Goal: Information Seeking & Learning: Learn about a topic

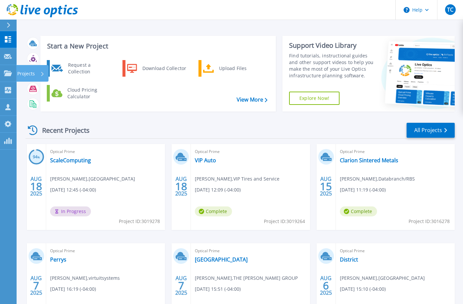
click at [39, 76] on div "Projects" at bounding box center [30, 73] width 27 height 17
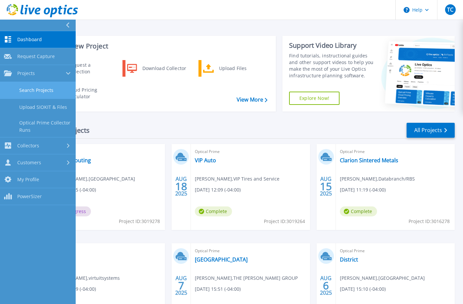
click at [42, 94] on link "Search Projects" at bounding box center [38, 90] width 76 height 17
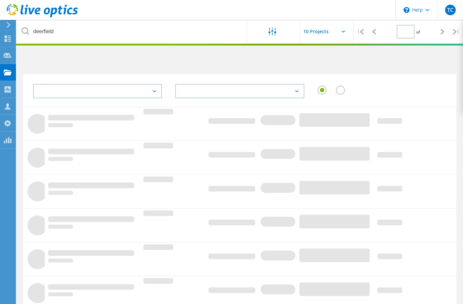
type input "1"
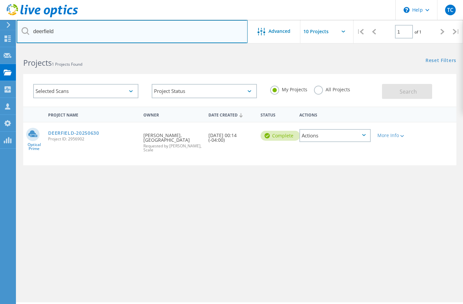
click at [108, 33] on input "deerfield" at bounding box center [132, 31] width 231 height 23
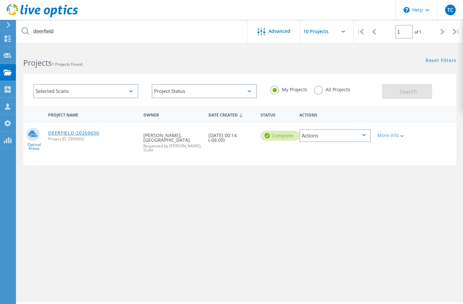
click at [87, 133] on link "DEERFIELD-20250630" at bounding box center [73, 133] width 51 height 5
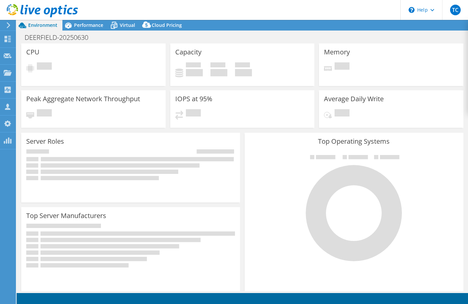
select select "USD"
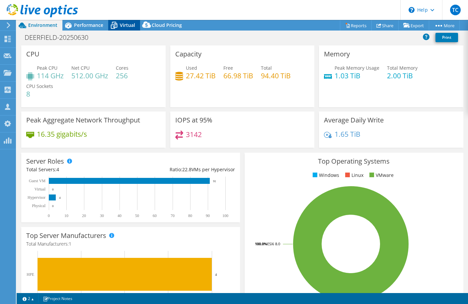
click at [124, 25] on span "Virtual" at bounding box center [127, 25] width 15 height 6
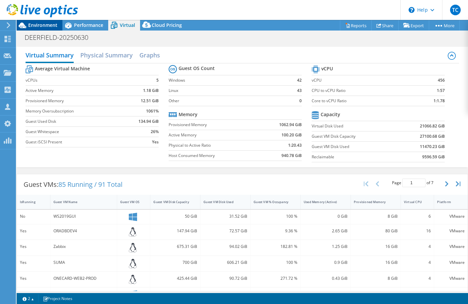
click at [47, 26] on span "Environment" at bounding box center [42, 25] width 29 height 6
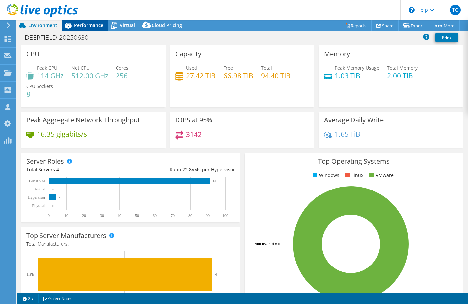
click at [93, 30] on div "Performance" at bounding box center [85, 25] width 46 height 11
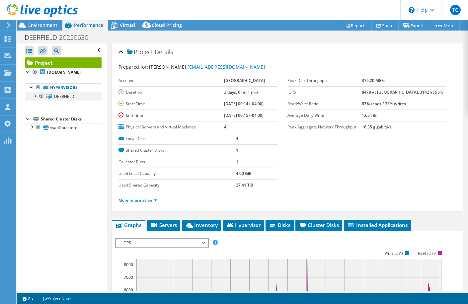
click at [33, 96] on div at bounding box center [35, 95] width 7 height 7
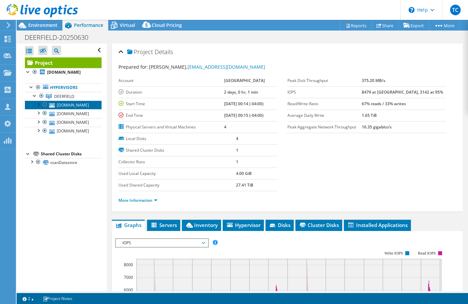
click at [71, 107] on link "virtualh1.da.edu" at bounding box center [63, 105] width 77 height 9
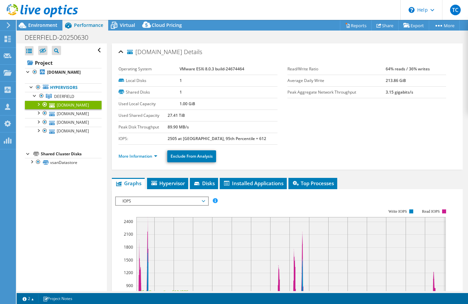
click at [145, 160] on ul "More Information Exclude From Analysis" at bounding box center [288, 156] width 338 height 14
click at [146, 158] on link "More Information" at bounding box center [138, 156] width 39 height 6
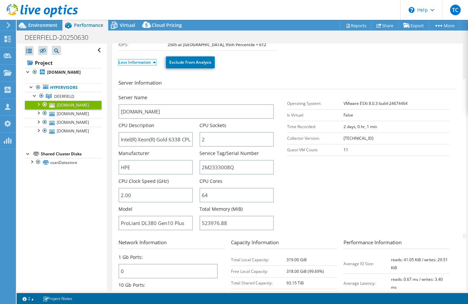
scroll to position [95, 0]
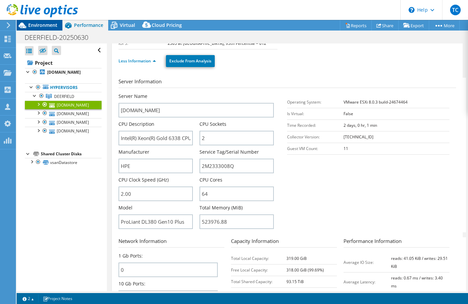
click at [46, 26] on span "Environment" at bounding box center [42, 25] width 29 height 6
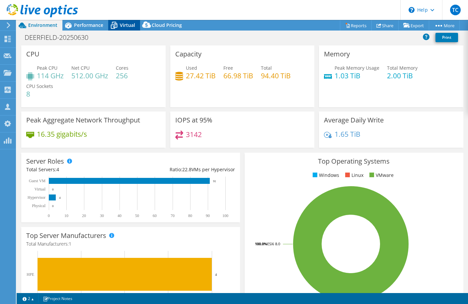
click at [130, 27] on span "Virtual" at bounding box center [127, 25] width 15 height 6
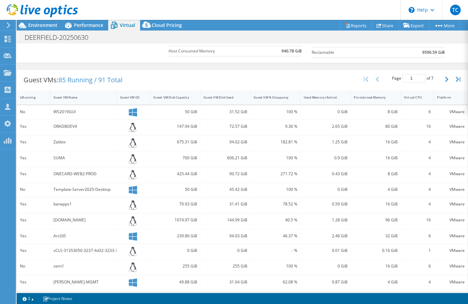
scroll to position [105, 0]
click at [63, 100] on div "Guest VM Name" at bounding box center [79, 97] width 58 height 10
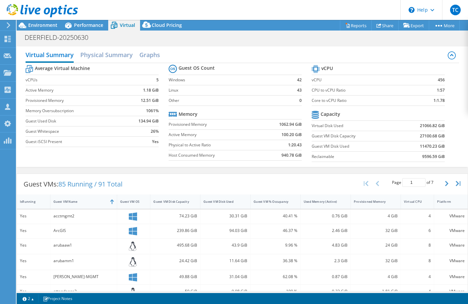
scroll to position [0, 0]
click at [38, 21] on div at bounding box center [39, 11] width 78 height 22
click at [37, 23] on span "Environment" at bounding box center [42, 25] width 29 height 6
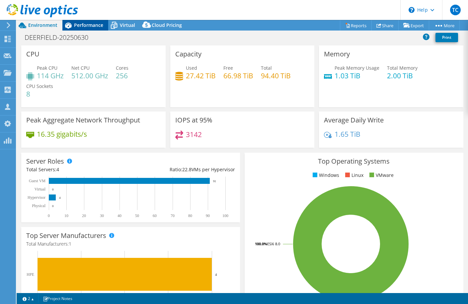
click at [97, 28] on span "Performance" at bounding box center [88, 25] width 29 height 6
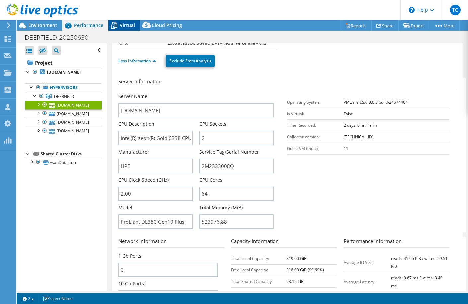
click at [128, 26] on span "Virtual" at bounding box center [127, 25] width 15 height 6
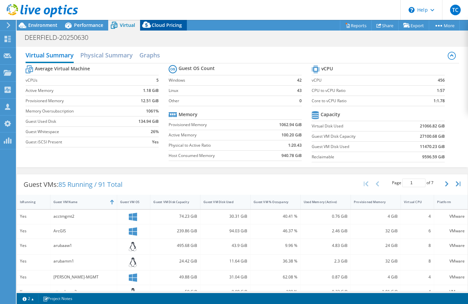
click at [160, 27] on span "Cloud Pricing" at bounding box center [167, 25] width 30 height 6
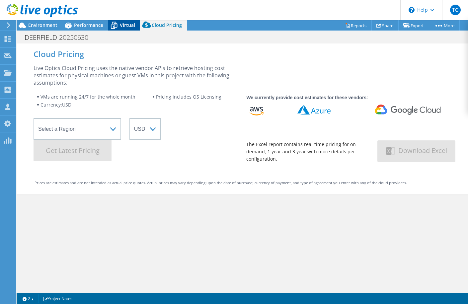
click at [127, 26] on span "Virtual" at bounding box center [127, 25] width 15 height 6
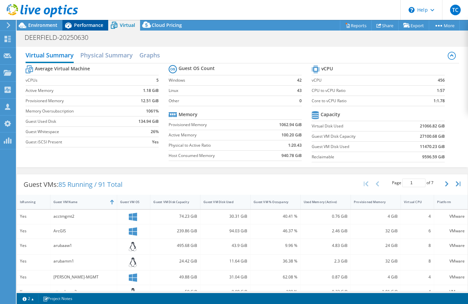
click at [79, 26] on span "Performance" at bounding box center [88, 25] width 29 height 6
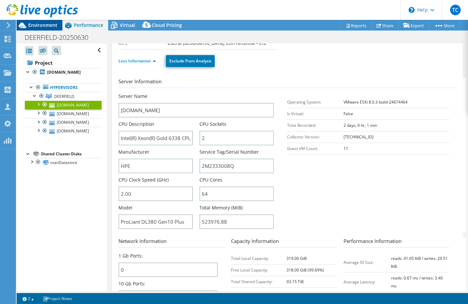
click at [31, 29] on div "Environment" at bounding box center [40, 25] width 46 height 11
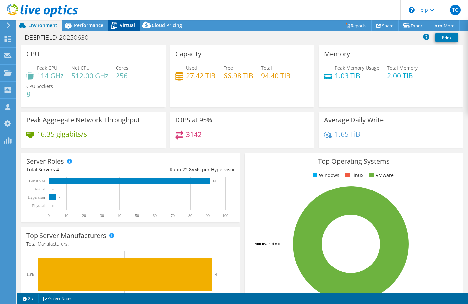
drag, startPoint x: 132, startPoint y: 22, endPoint x: 144, endPoint y: 31, distance: 14.5
click at [132, 22] on span "Virtual" at bounding box center [127, 25] width 15 height 6
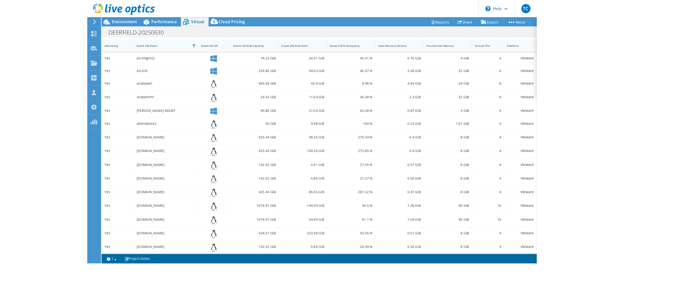
scroll to position [131, 0]
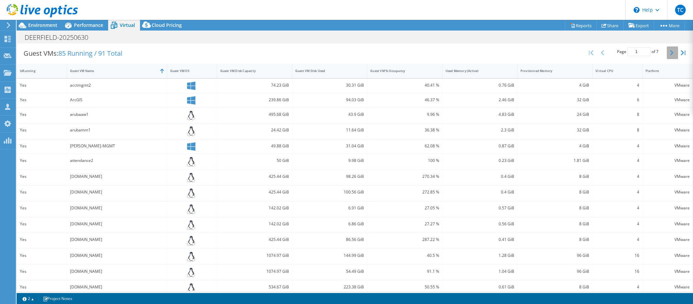
click at [468, 51] on icon "button" at bounding box center [672, 52] width 3 height 5
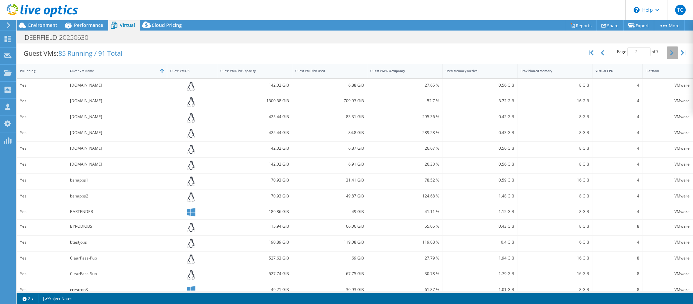
click at [468, 51] on icon "button" at bounding box center [672, 52] width 3 height 5
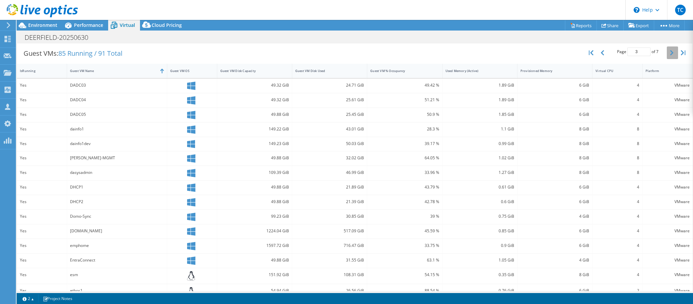
click at [468, 51] on icon "button" at bounding box center [672, 52] width 3 height 5
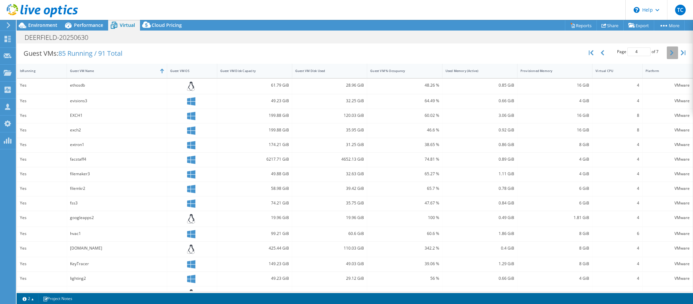
click at [468, 51] on icon "button" at bounding box center [672, 52] width 3 height 5
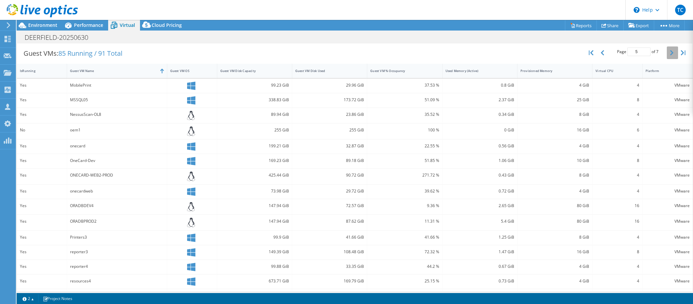
click at [468, 51] on icon "button" at bounding box center [672, 52] width 3 height 5
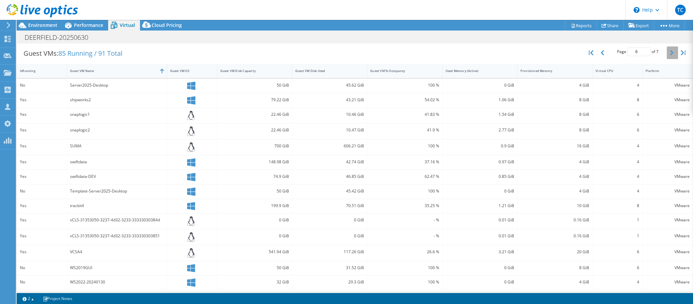
click at [468, 51] on icon "button" at bounding box center [672, 52] width 3 height 5
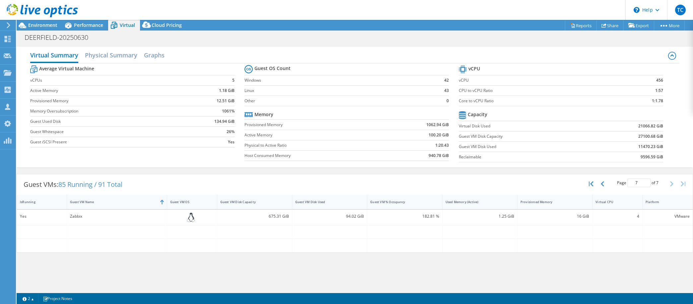
scroll to position [0, 0]
click at [468, 184] on icon "button" at bounding box center [602, 183] width 3 height 5
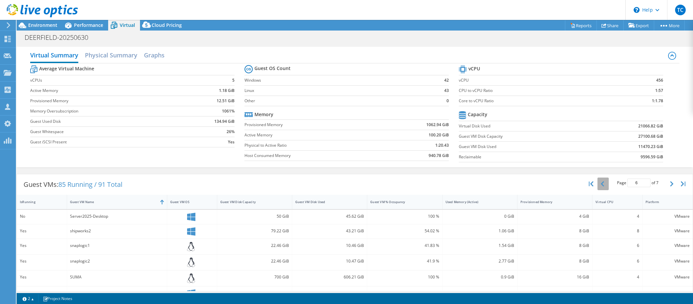
click at [468, 184] on button "button" at bounding box center [603, 184] width 11 height 13
click at [468, 188] on button "button" at bounding box center [603, 184] width 11 height 13
click at [468, 188] on button "button" at bounding box center [592, 184] width 11 height 13
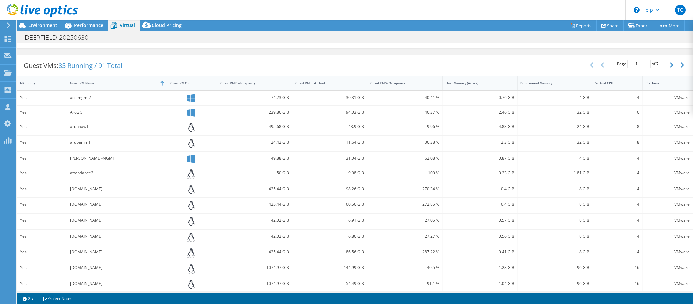
scroll to position [120, 0]
click at [468, 62] on icon "button" at bounding box center [672, 64] width 3 height 5
click at [468, 63] on button "button" at bounding box center [672, 64] width 11 height 13
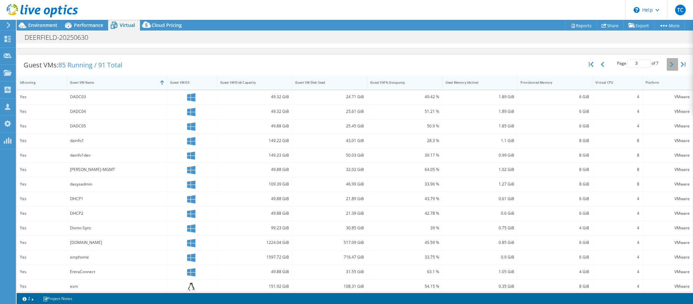
click at [468, 63] on button "button" at bounding box center [672, 64] width 11 height 13
click at [468, 26] on link "Reports" at bounding box center [581, 25] width 32 height 10
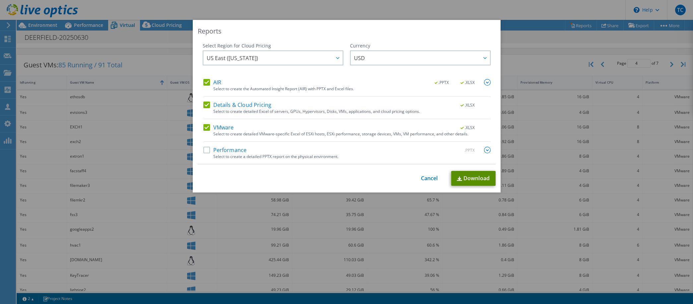
click at [468, 180] on link "Download" at bounding box center [473, 178] width 44 height 15
click at [427, 180] on link "Cancel" at bounding box center [429, 178] width 17 height 6
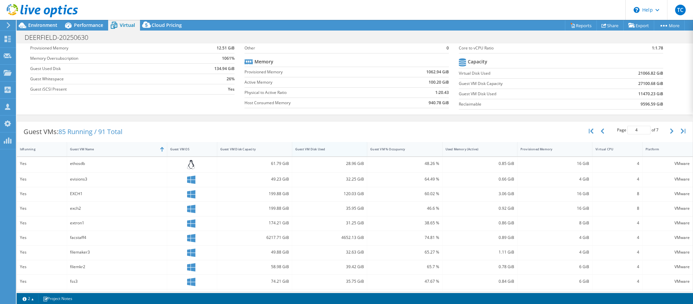
scroll to position [17, 0]
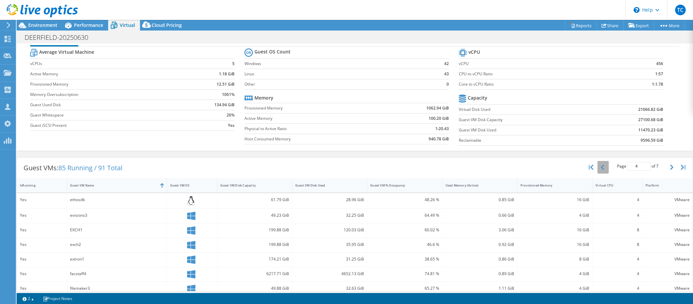
click at [468, 165] on button "button" at bounding box center [592, 167] width 11 height 13
type input "1"
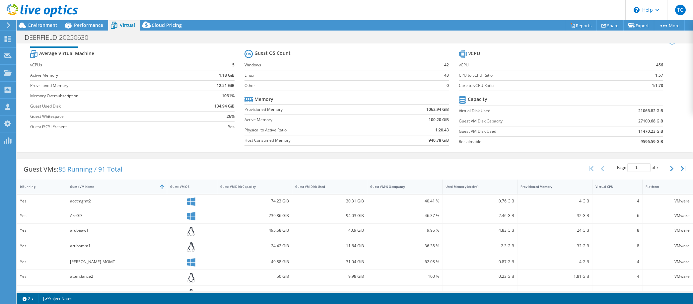
scroll to position [0, 0]
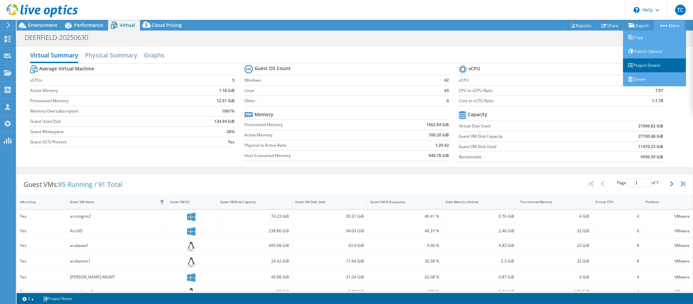
click at [468, 65] on link "Project Details" at bounding box center [654, 65] width 63 height 14
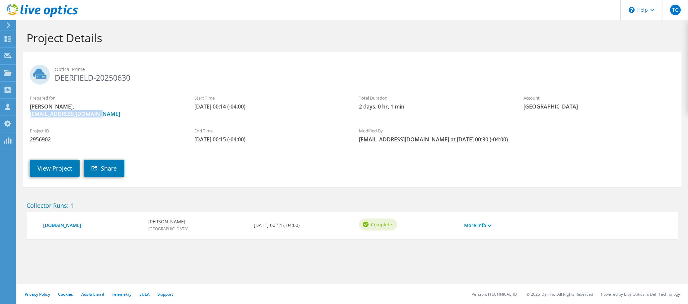
drag, startPoint x: 112, startPoint y: 118, endPoint x: 16, endPoint y: 110, distance: 95.9
click at [17, 110] on section "Project Details Optical Prime DEERFIELD-20250630 Prepared for Gregory Neubauer,…" at bounding box center [353, 149] width 672 height 259
copy link "gneubauer@deerfield.edu"
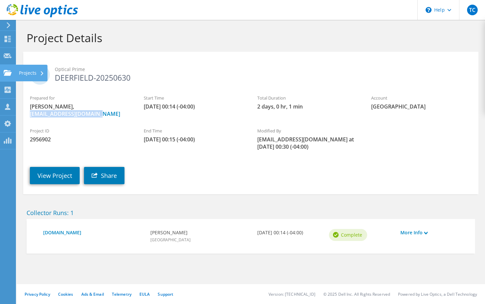
click at [7, 76] on div at bounding box center [8, 73] width 8 height 7
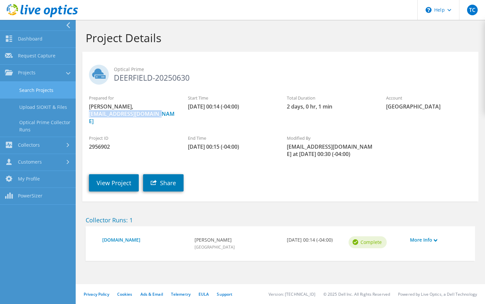
click at [31, 85] on link "Search Projects" at bounding box center [38, 90] width 76 height 17
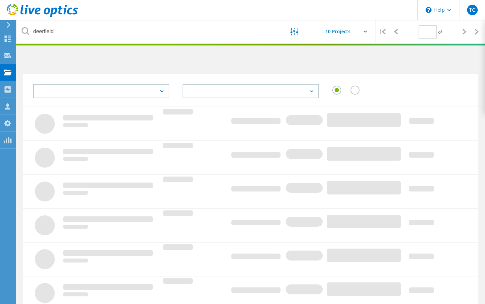
type input "1"
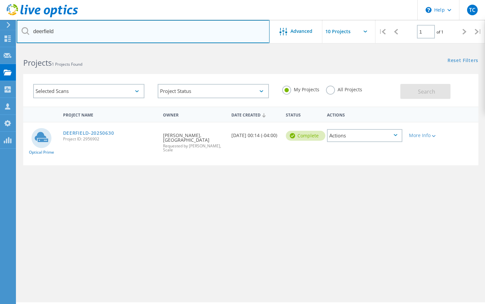
click at [137, 34] on input "deerfield" at bounding box center [143, 31] width 253 height 23
drag, startPoint x: 133, startPoint y: 34, endPoint x: 129, endPoint y: 34, distance: 4.3
click at [132, 34] on input "deerfield" at bounding box center [143, 31] width 253 height 23
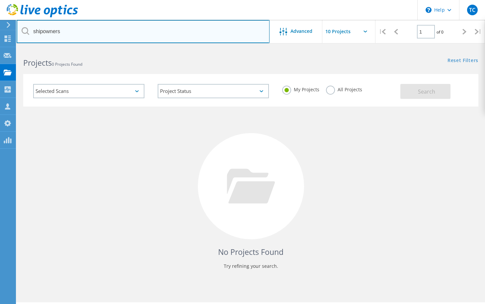
drag, startPoint x: 130, startPoint y: 34, endPoint x: -28, endPoint y: 28, distance: 157.8
click at [0, 28] on html "\n Help Explore Helpful Articles Contact Support TC OEM Team Member Tony Colang…" at bounding box center [242, 161] width 485 height 322
type input "patricia"
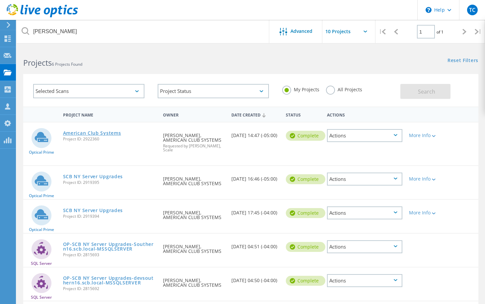
click at [88, 134] on link "American Club Systems" at bounding box center [92, 133] width 58 height 5
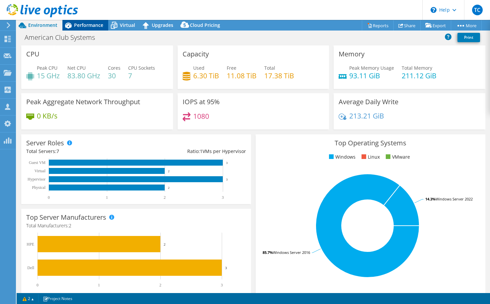
click at [89, 26] on span "Performance" at bounding box center [88, 25] width 29 height 6
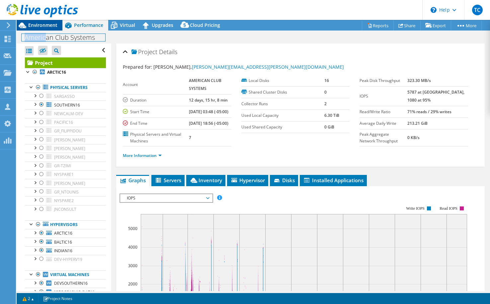
drag, startPoint x: 46, startPoint y: 33, endPoint x: 48, endPoint y: 29, distance: 4.2
click at [46, 34] on h1 "American Club Systems" at bounding box center [64, 37] width 84 height 7
click at [48, 29] on div "Environment" at bounding box center [40, 25] width 46 height 11
